Goal: Information Seeking & Learning: Learn about a topic

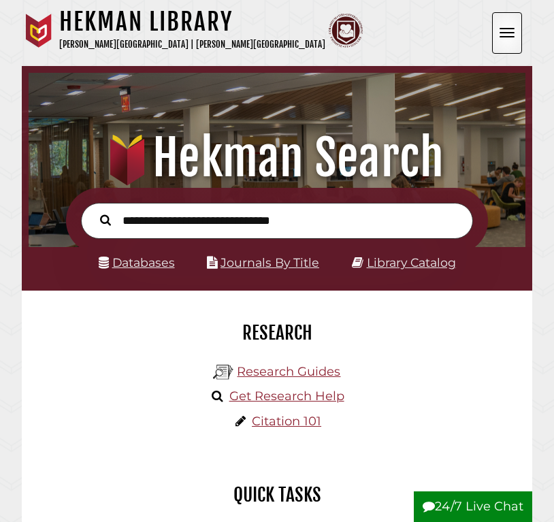
click at [495, 42] on button "Open the menu" at bounding box center [507, 33] width 30 height 42
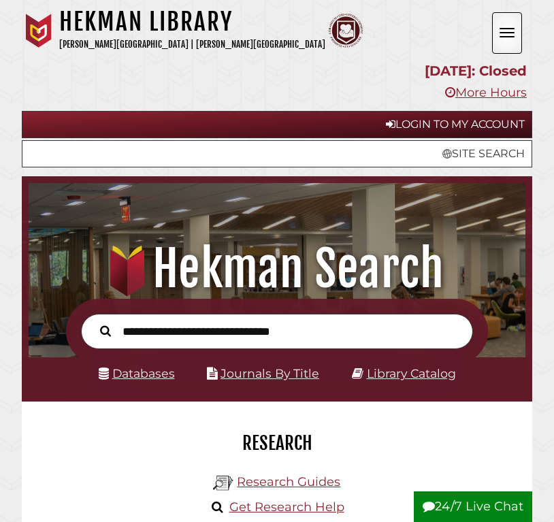
click at [479, 116] on link "Login to My Account" at bounding box center [277, 124] width 511 height 27
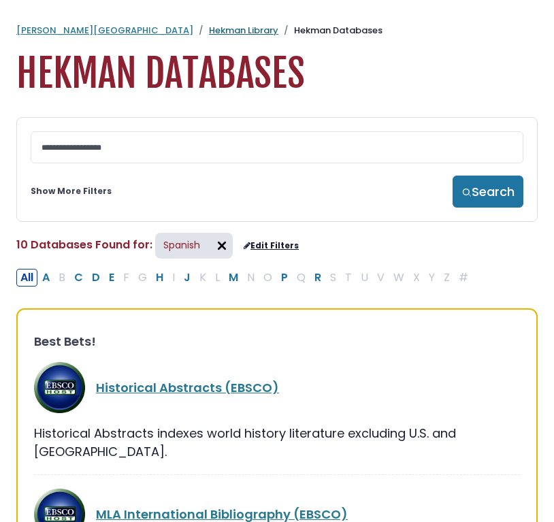
click at [209, 29] on link "Hekman Library" at bounding box center [243, 30] width 69 height 13
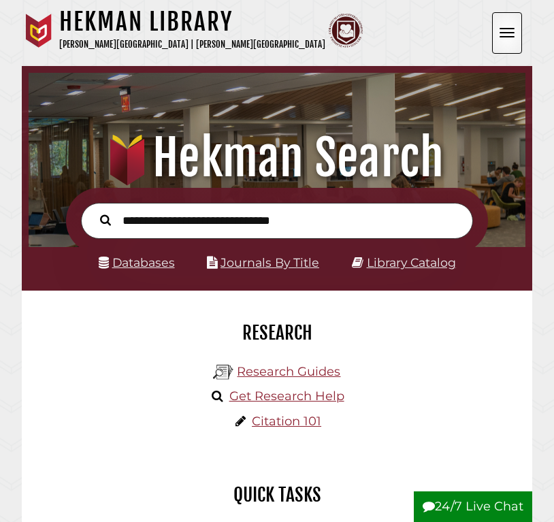
scroll to position [163, 490]
type input "*"
type input "**********"
click at [106, 219] on button "Search" at bounding box center [105, 219] width 25 height 17
